Goal: Task Accomplishment & Management: Manage account settings

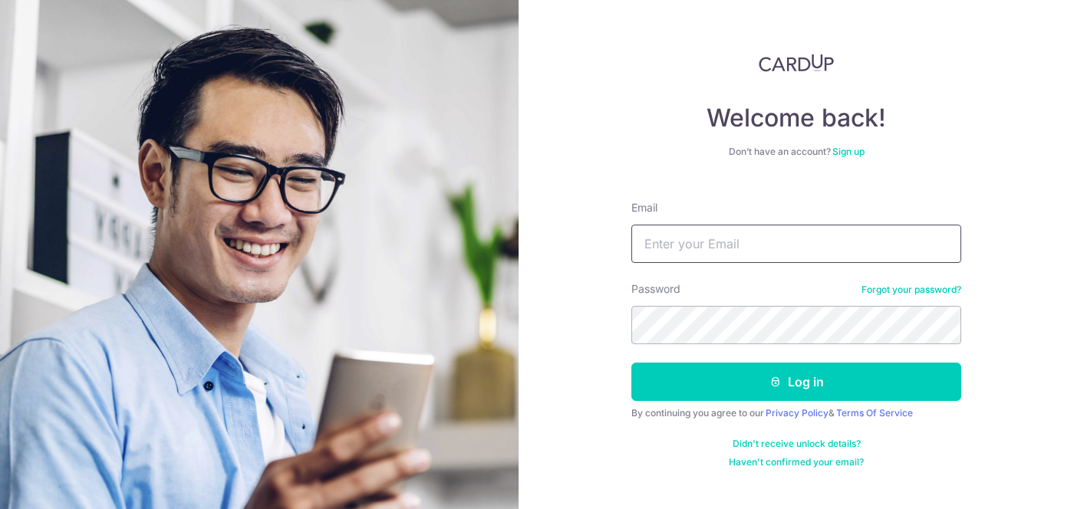
click at [681, 242] on input "Email" at bounding box center [796, 244] width 330 height 38
type input "[EMAIL_ADDRESS][DOMAIN_NAME]"
click at [631, 363] on button "Log in" at bounding box center [796, 382] width 330 height 38
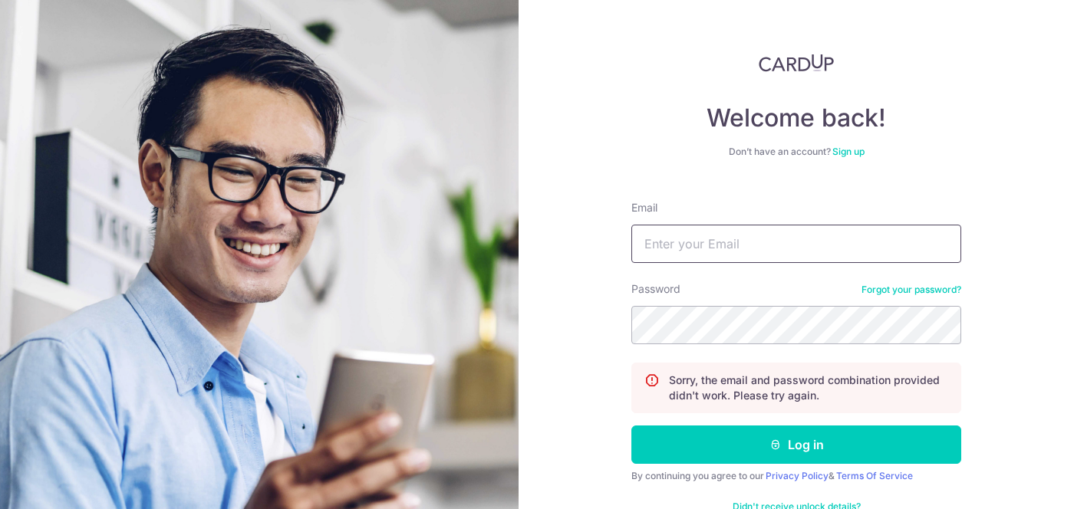
click at [795, 243] on input "Email" at bounding box center [796, 244] width 330 height 38
type input "[EMAIL_ADDRESS][DOMAIN_NAME]"
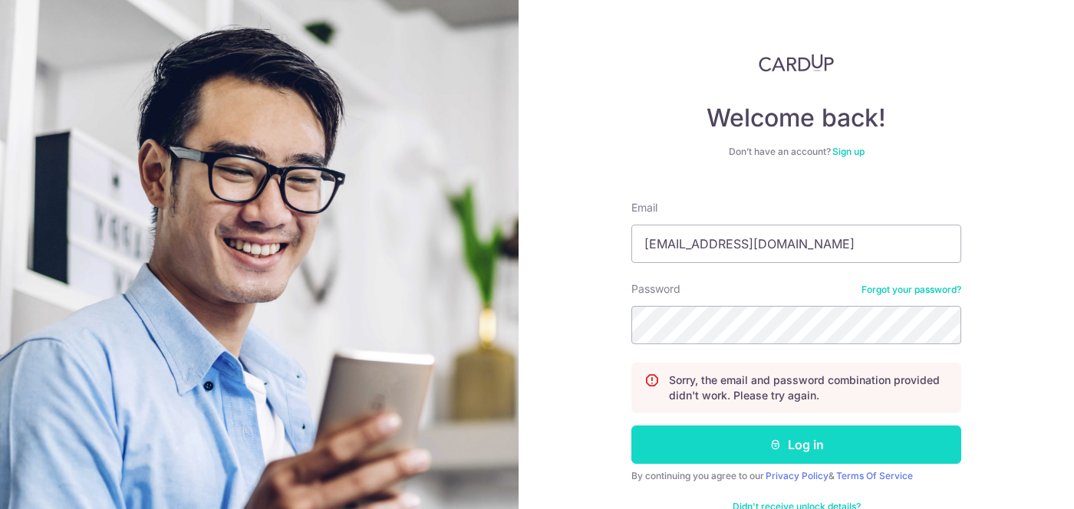
click at [708, 443] on button "Log in" at bounding box center [796, 445] width 330 height 38
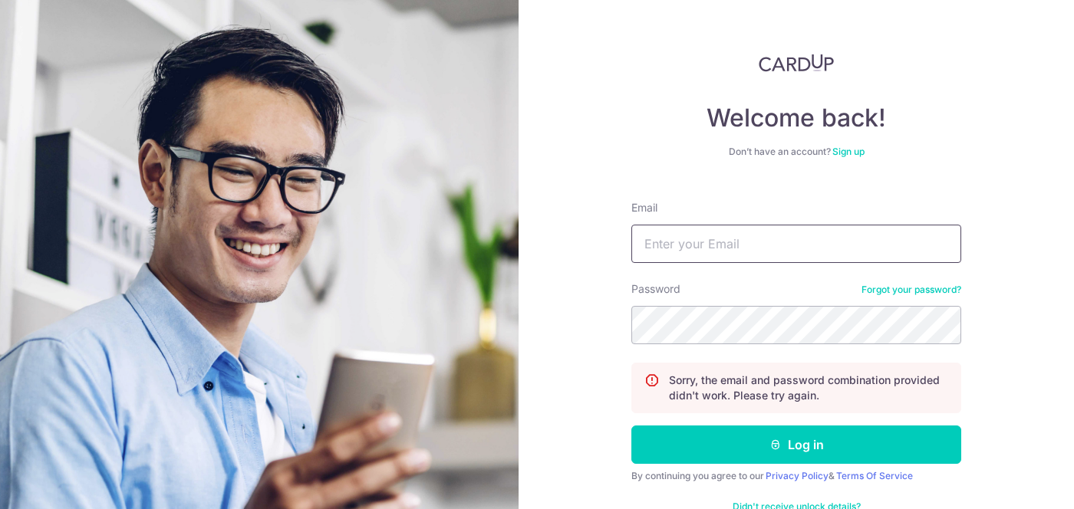
drag, startPoint x: 817, startPoint y: 245, endPoint x: 810, endPoint y: 262, distance: 18.2
click at [817, 245] on input "Email" at bounding box center [796, 244] width 330 height 38
drag, startPoint x: 766, startPoint y: 249, endPoint x: 767, endPoint y: 256, distance: 7.7
click at [766, 249] on input "Email" at bounding box center [796, 244] width 330 height 38
type input "[EMAIL_ADDRESS][DOMAIN_NAME]"
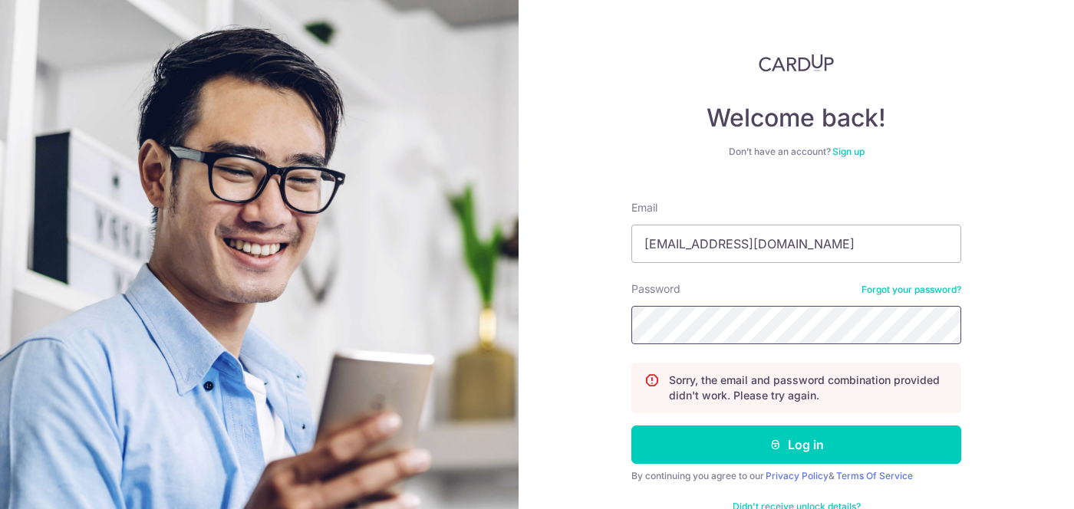
click at [631, 426] on button "Log in" at bounding box center [796, 445] width 330 height 38
click at [752, 252] on input "Email" at bounding box center [796, 244] width 330 height 38
type input "[EMAIL_ADDRESS][DOMAIN_NAME]"
click at [631, 426] on button "Log in" at bounding box center [796, 445] width 330 height 38
click at [776, 257] on input "Email" at bounding box center [796, 244] width 330 height 38
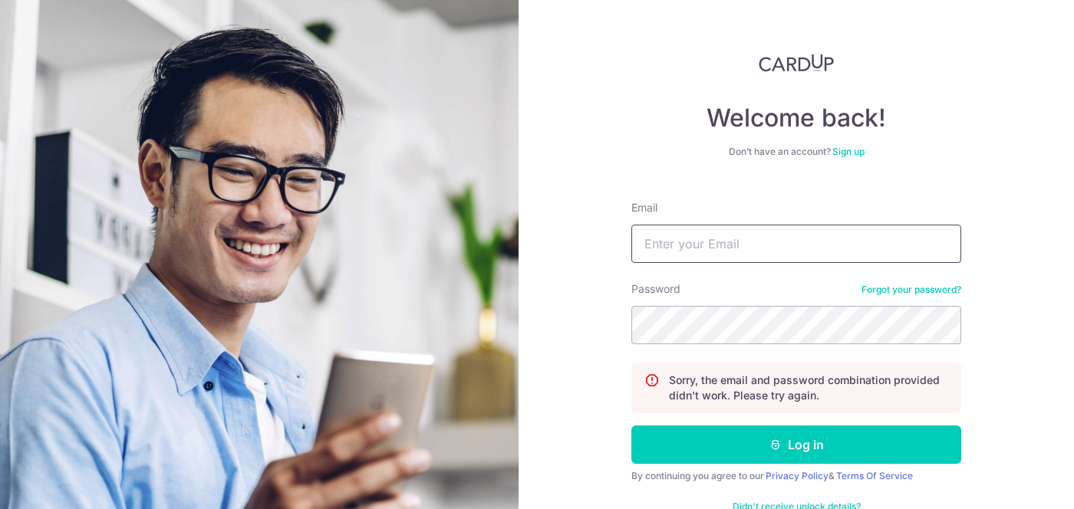
click at [757, 245] on input "Email" at bounding box center [796, 244] width 330 height 38
type input "[EMAIL_ADDRESS][DOMAIN_NAME]"
click at [631, 426] on button "Log in" at bounding box center [796, 445] width 330 height 38
click at [940, 294] on link "Forgot your password?" at bounding box center [911, 290] width 100 height 12
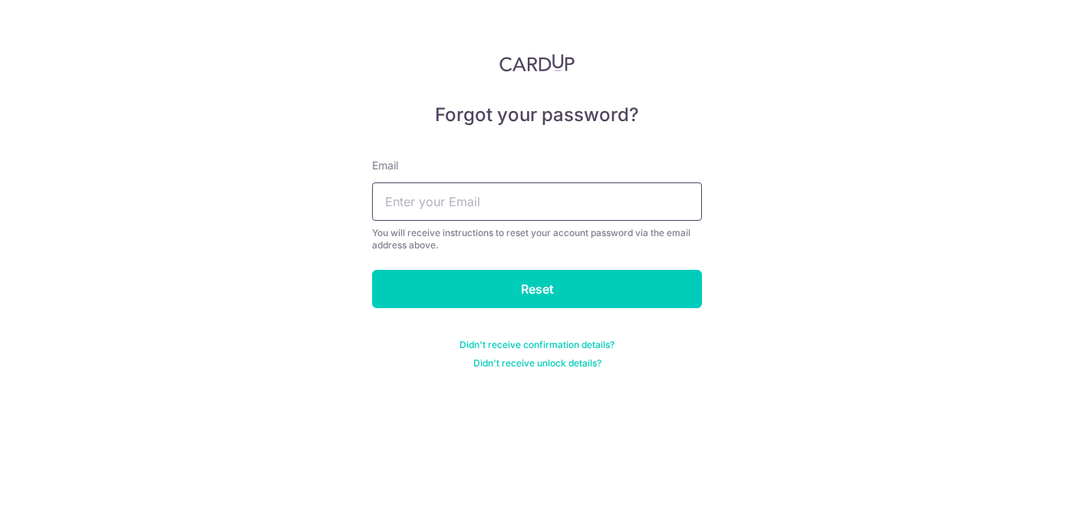
click at [543, 210] on input "text" at bounding box center [537, 202] width 330 height 38
type input "[EMAIL_ADDRESS][DOMAIN_NAME]"
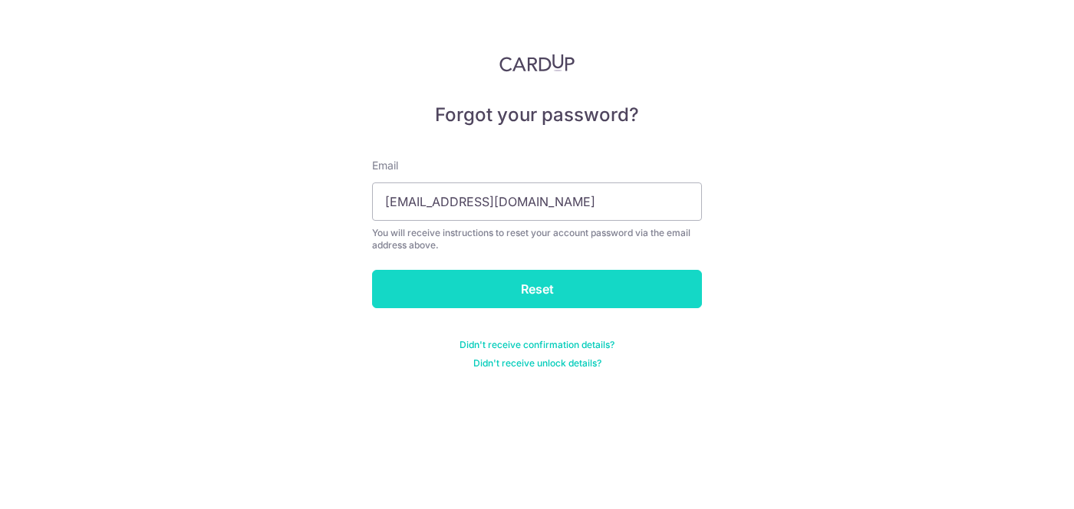
click at [532, 290] on input "Reset" at bounding box center [537, 289] width 330 height 38
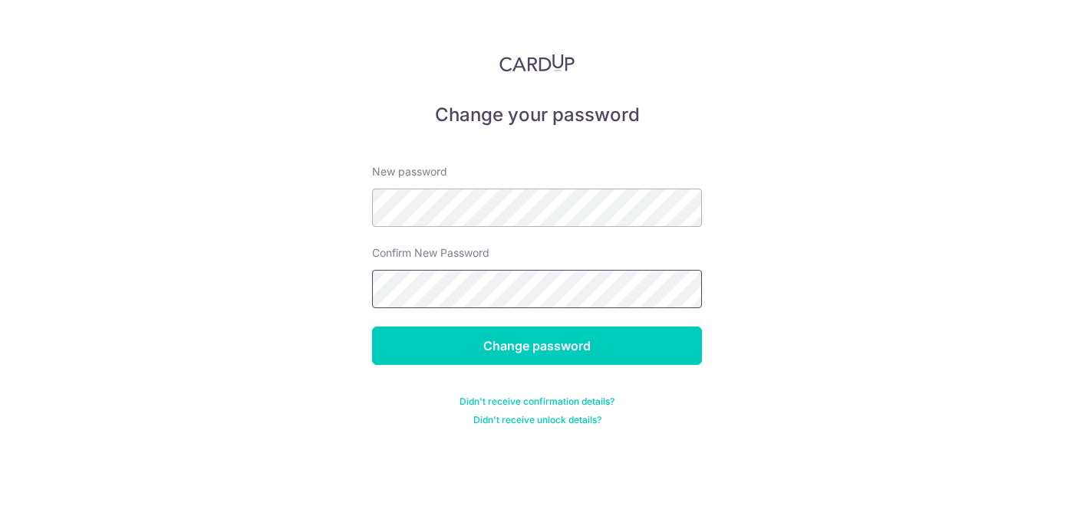
click at [372, 327] on input "Change password" at bounding box center [537, 346] width 330 height 38
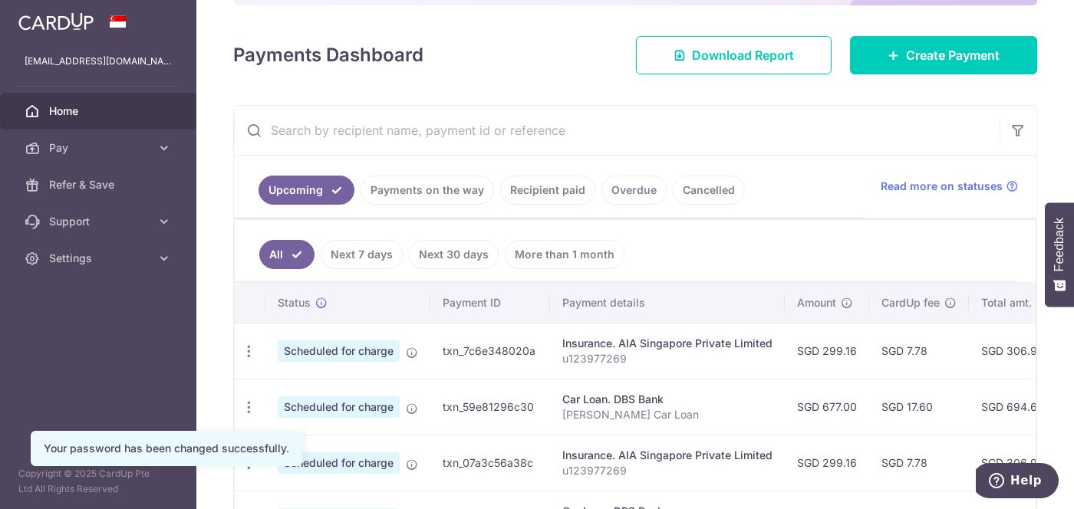
click at [548, 189] on link "Recipient paid" at bounding box center [547, 190] width 95 height 29
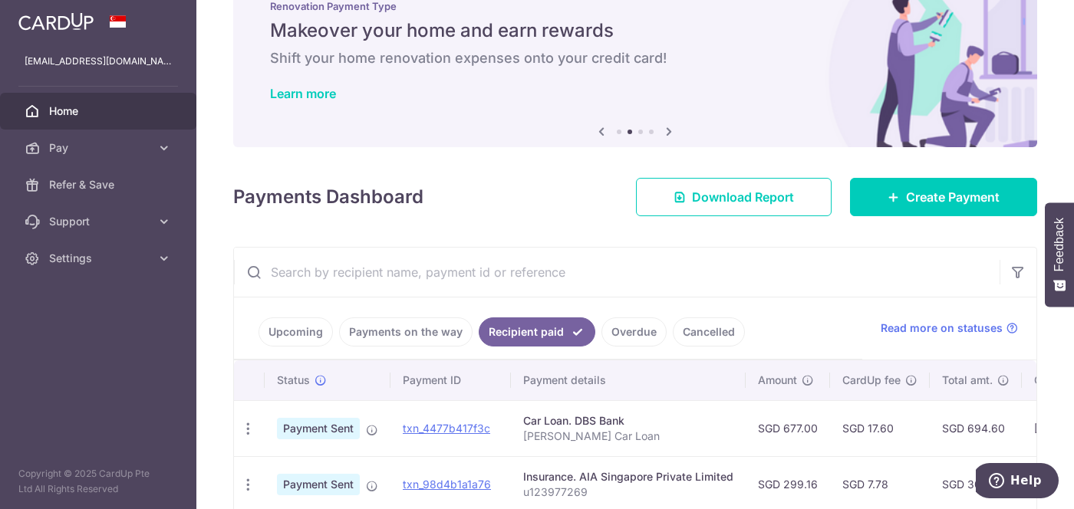
scroll to position [42, 0]
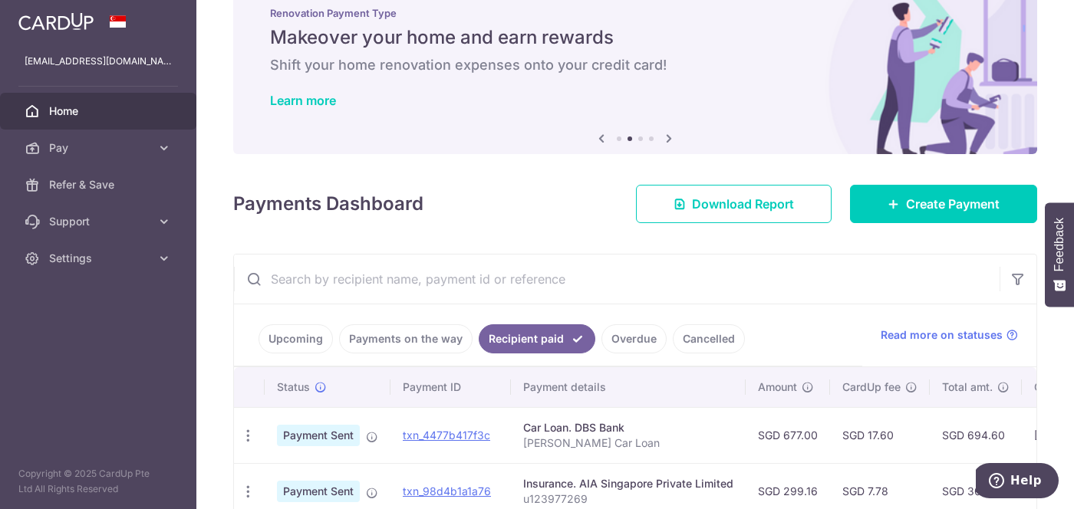
click at [471, 287] on input "text" at bounding box center [617, 279] width 766 height 49
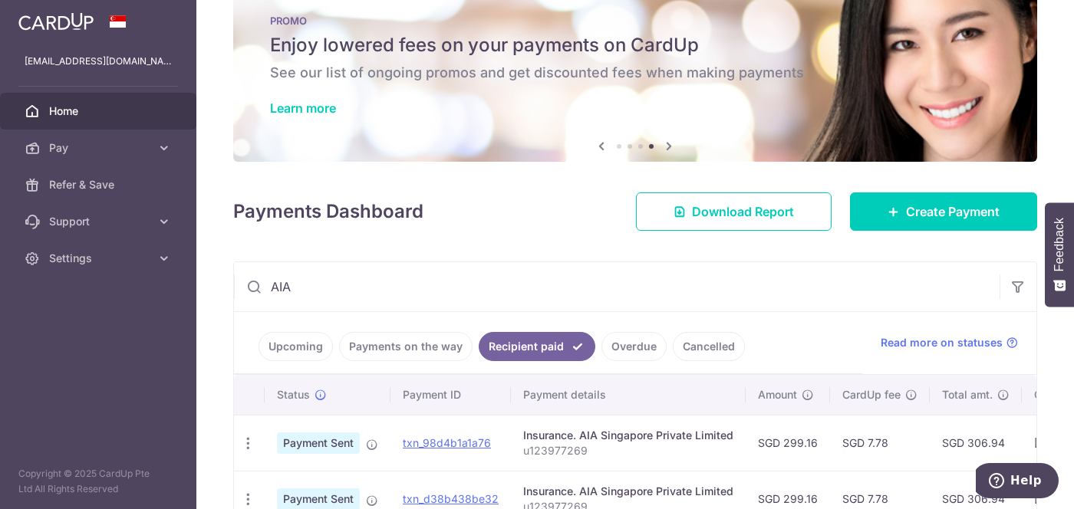
scroll to position [0, 0]
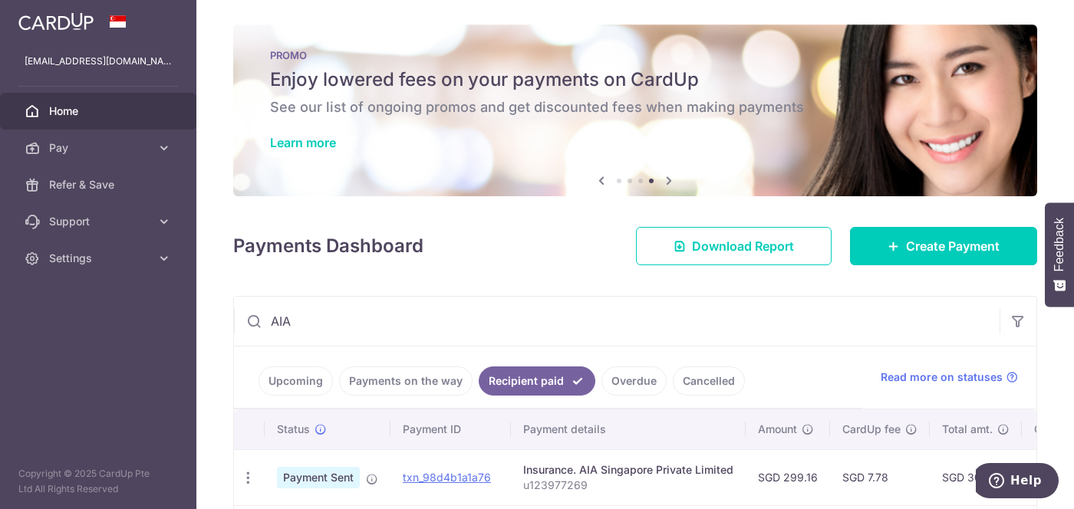
click at [277, 394] on link "Upcoming" at bounding box center [296, 381] width 74 height 29
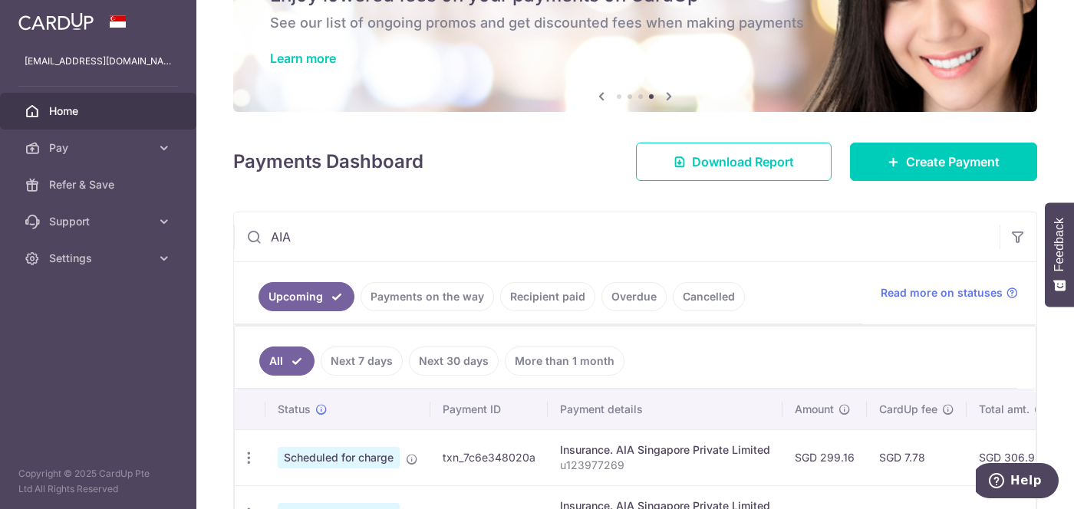
scroll to position [191, 0]
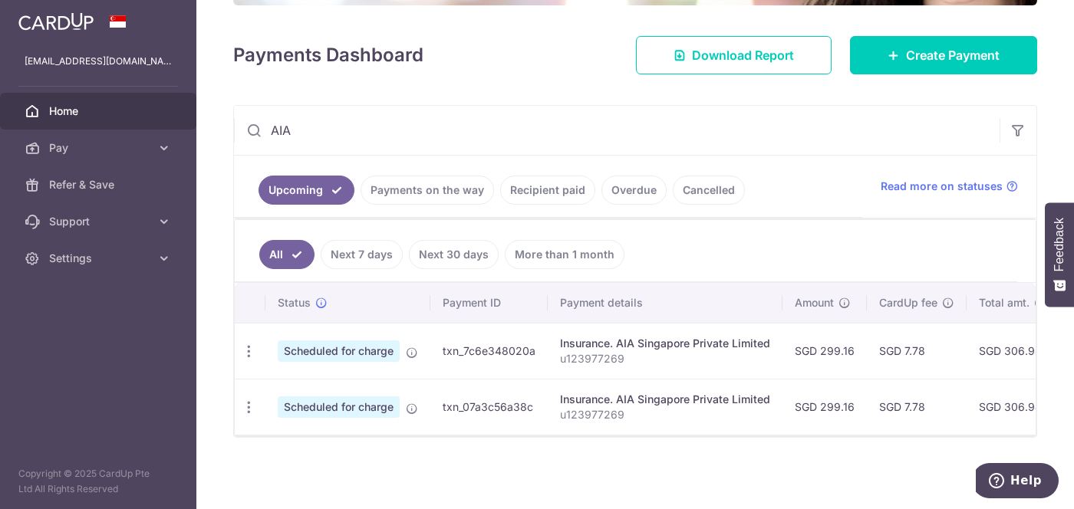
drag, startPoint x: 775, startPoint y: 446, endPoint x: 786, endPoint y: 441, distance: 12.7
click at [786, 441] on div "× Pause Schedule Pause all future payments in this series Pause just this one p…" at bounding box center [635, 254] width 878 height 509
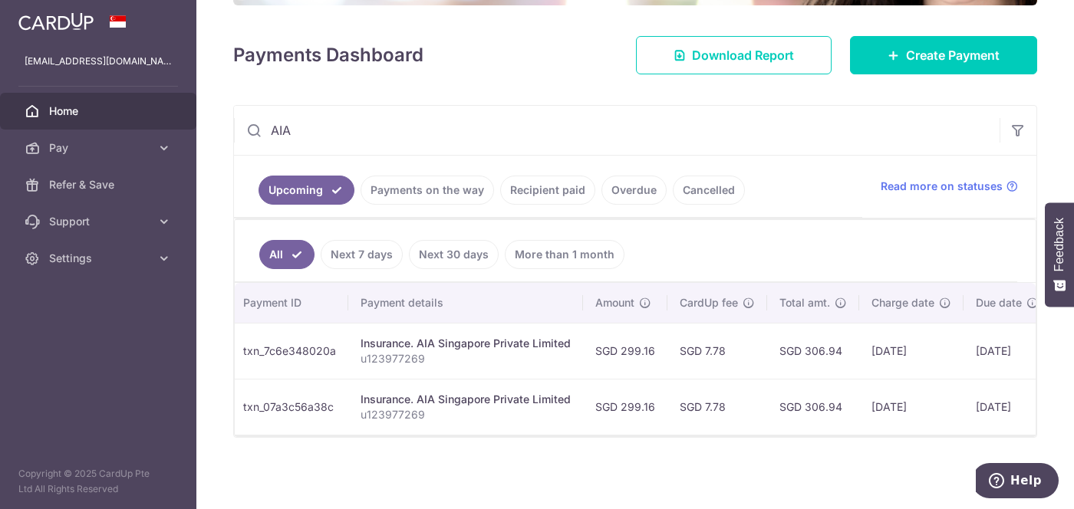
scroll to position [0, 331]
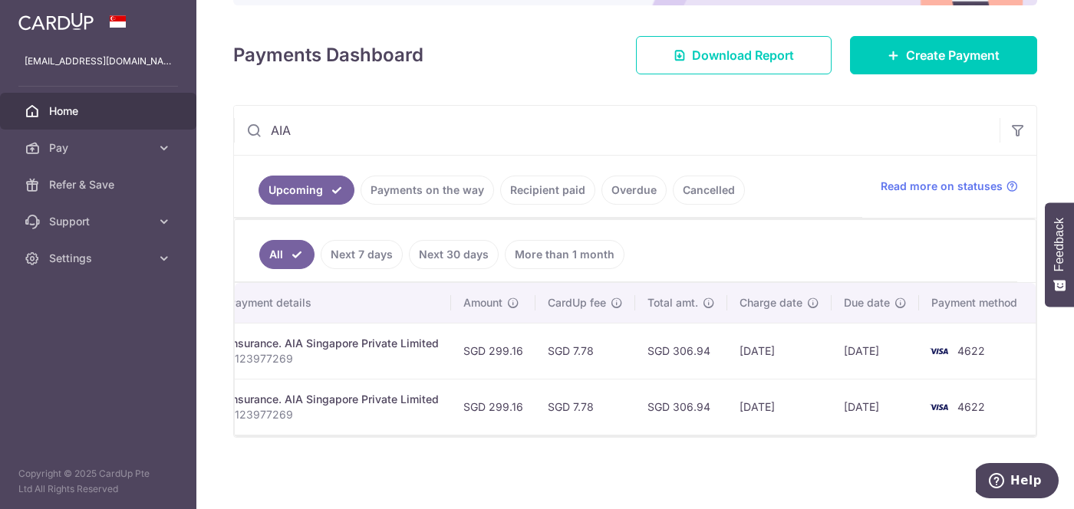
drag, startPoint x: 539, startPoint y: 143, endPoint x: 285, endPoint y: 132, distance: 254.2
click at [282, 132] on input "AIA" at bounding box center [617, 130] width 766 height 49
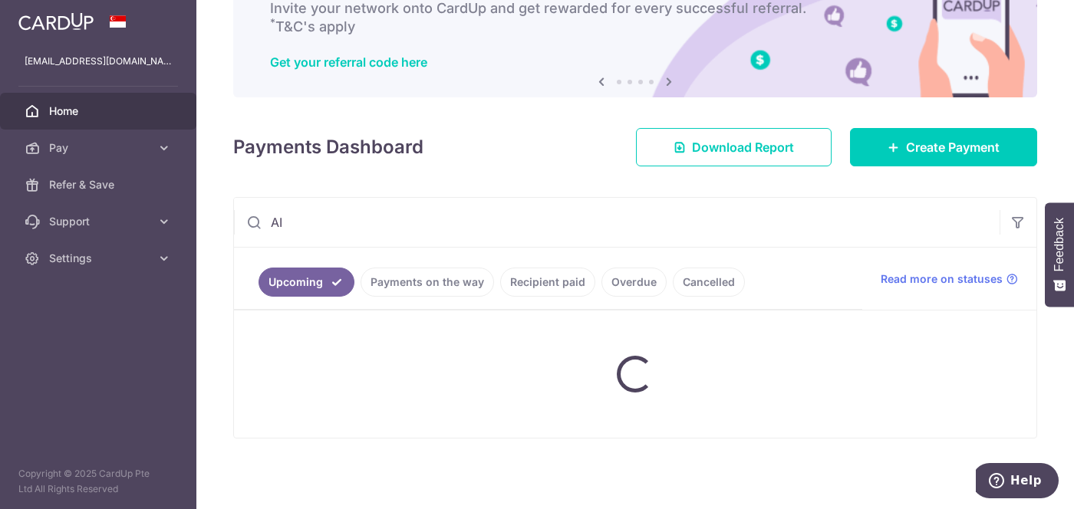
type input "A"
click at [308, 213] on input "text" at bounding box center [617, 222] width 766 height 49
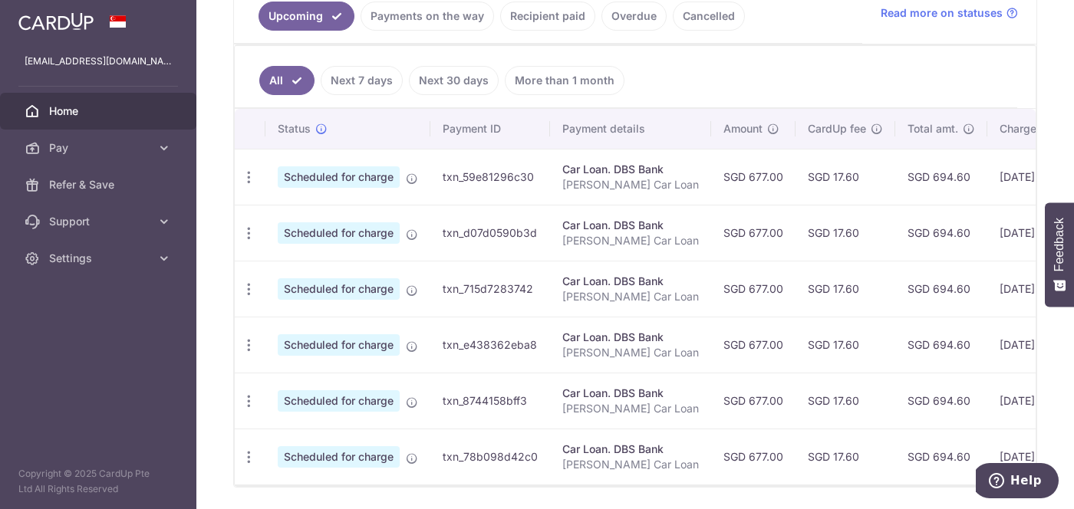
scroll to position [383, 0]
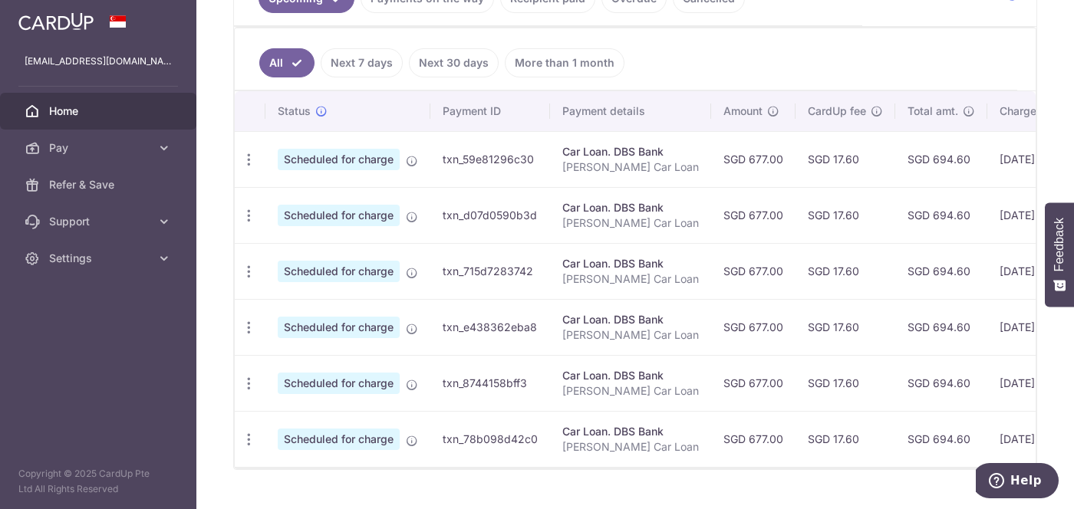
type input "car"
drag, startPoint x: 707, startPoint y: 479, endPoint x: 762, endPoint y: 473, distance: 55.5
click at [757, 475] on div "× Pause Schedule Pause all future payments in this series Pause just this one p…" at bounding box center [635, 254] width 878 height 509
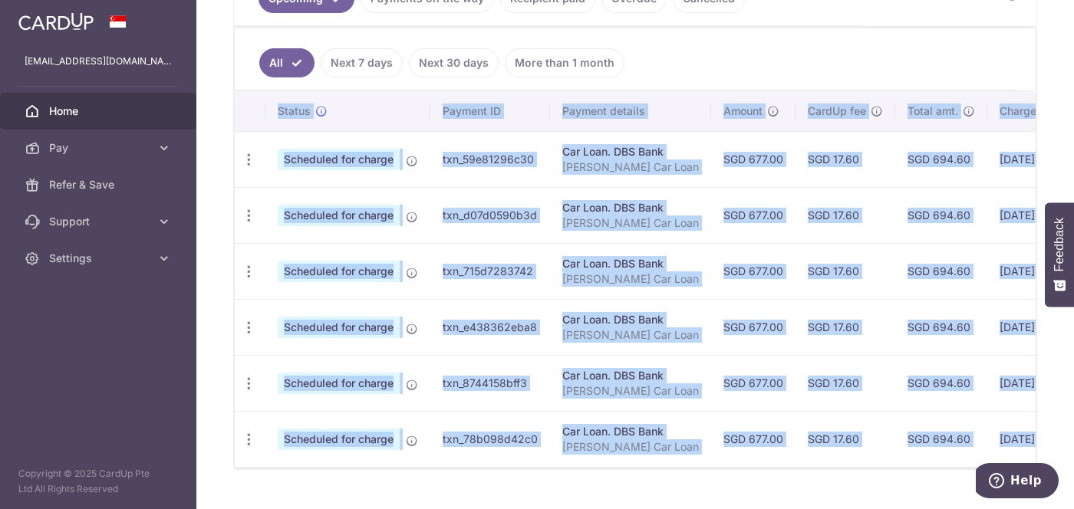
drag, startPoint x: 762, startPoint y: 473, endPoint x: 794, endPoint y: 469, distance: 31.8
click at [794, 469] on div "Status Payment ID Payment details Amount CardUp fee Total amt. Charge date Due …" at bounding box center [635, 279] width 801 height 377
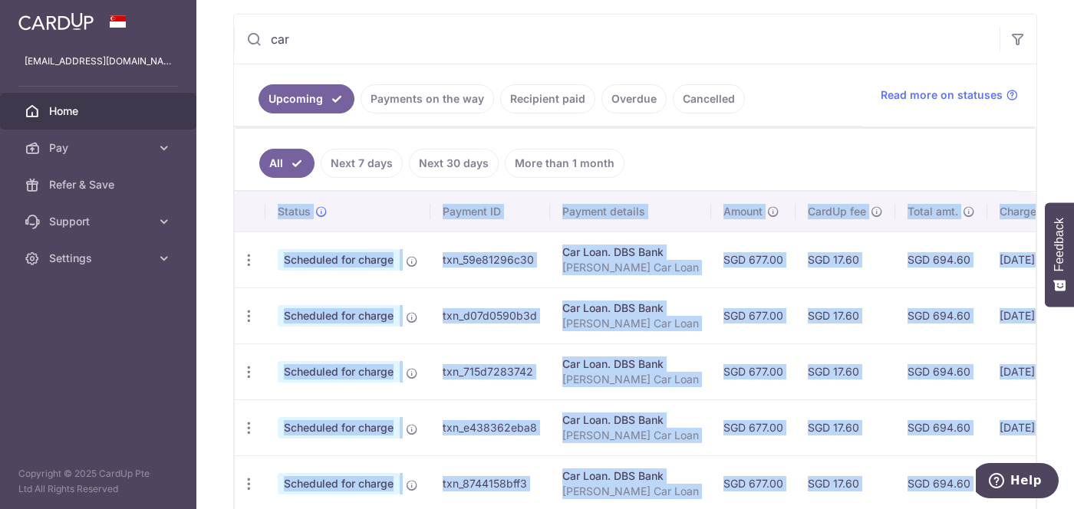
scroll to position [191, 0]
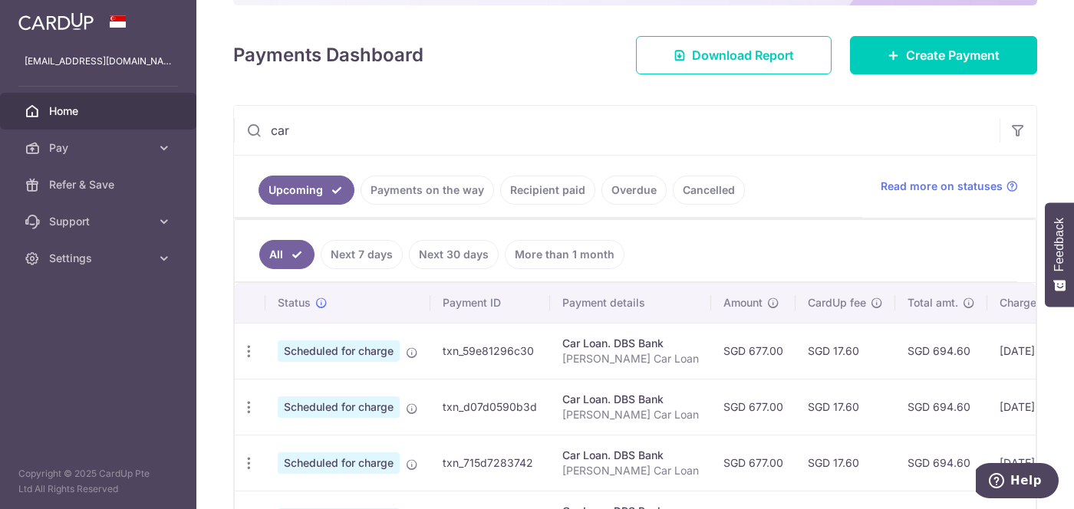
drag, startPoint x: 375, startPoint y: 105, endPoint x: 225, endPoint y: 105, distance: 150.4
click at [225, 105] on div "× Pause Schedule Pause all future payments in this series Pause just this one p…" at bounding box center [635, 254] width 878 height 509
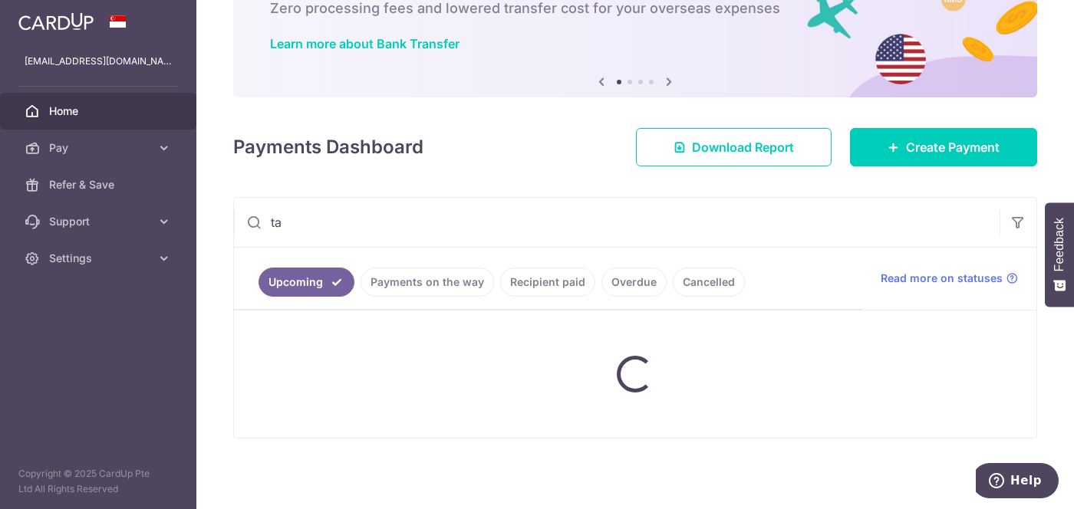
type input "tax"
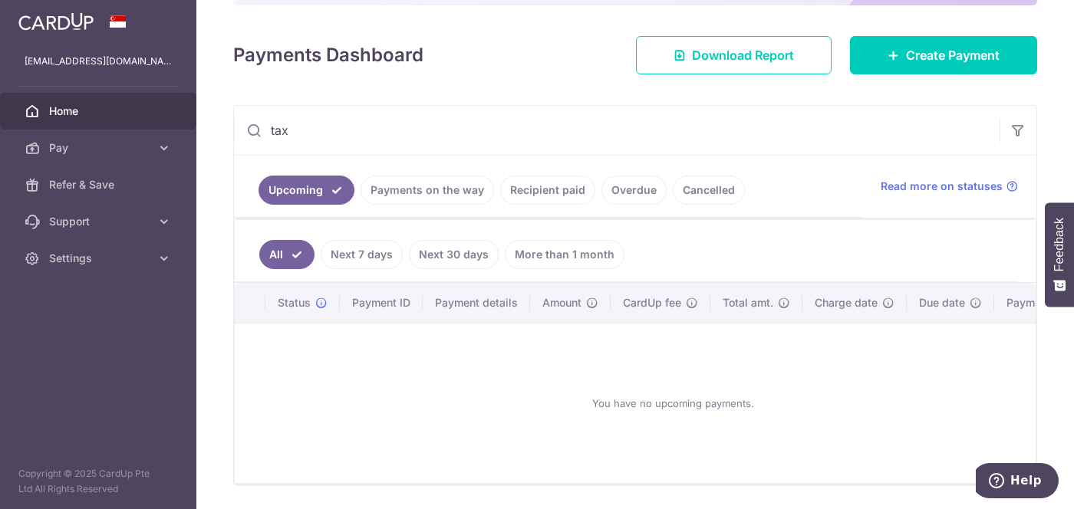
drag, startPoint x: 242, startPoint y: 126, endPoint x: 165, endPoint y: 123, distance: 76.8
click at [165, 123] on main "[EMAIL_ADDRESS][DOMAIN_NAME] Home Pay Payments Recipients Cards Refer & Save Su…" at bounding box center [537, 254] width 1074 height 509
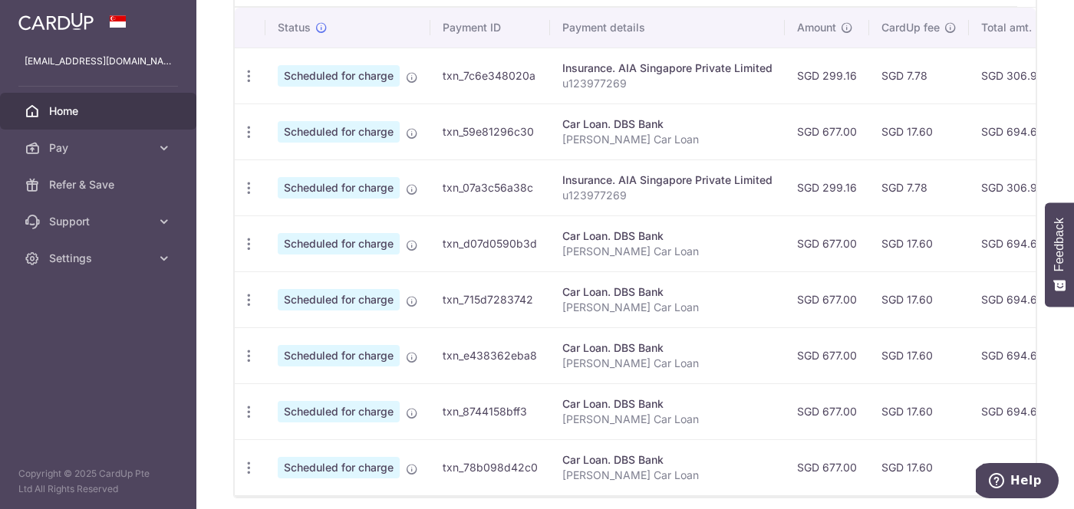
scroll to position [437, 0]
